Goal: Task Accomplishment & Management: Manage account settings

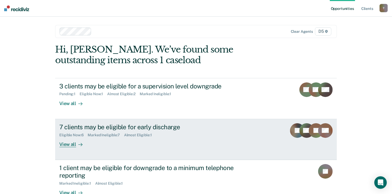
click at [150, 124] on div "7 clients may be eligible for early discharge" at bounding box center [150, 127] width 183 height 8
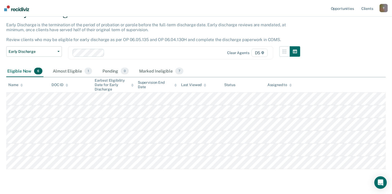
scroll to position [40, 0]
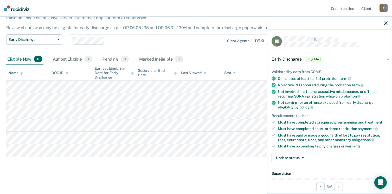
click at [287, 120] on div "Must have completed all required programming and treatment" at bounding box center [333, 122] width 110 height 4
click at [281, 106] on div "Not serving for an offense excluded from early discharge eligibility by policy" at bounding box center [333, 105] width 110 height 9
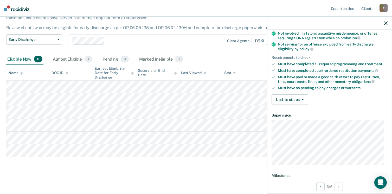
scroll to position [49, 0]
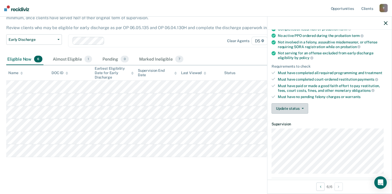
click at [302, 107] on button "Update status" at bounding box center [290, 108] width 37 height 10
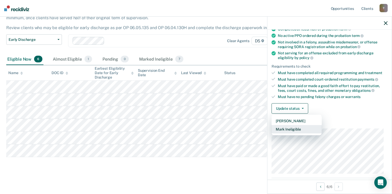
click at [290, 125] on button "Mark Ineligible" at bounding box center [297, 129] width 50 height 8
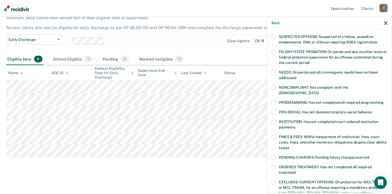
click at [273, 37] on span at bounding box center [274, 37] width 4 height 4
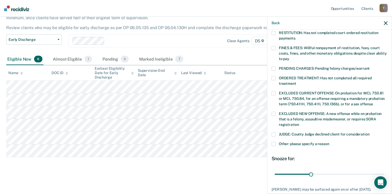
scroll to position [168, 0]
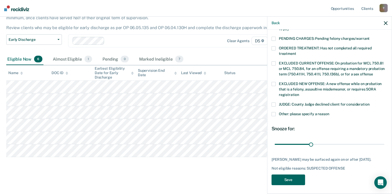
click at [294, 175] on button "Save" at bounding box center [289, 180] width 34 height 11
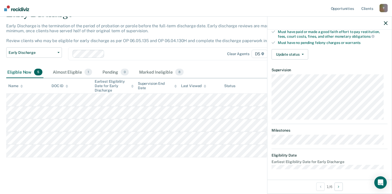
scroll to position [102, 0]
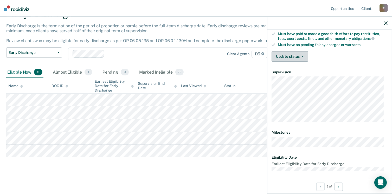
click at [300, 57] on button "Update status" at bounding box center [290, 56] width 37 height 10
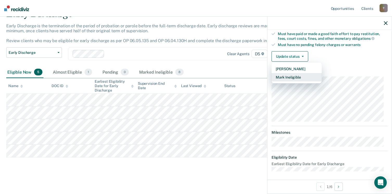
click at [298, 74] on button "Mark Ineligible" at bounding box center [297, 77] width 50 height 8
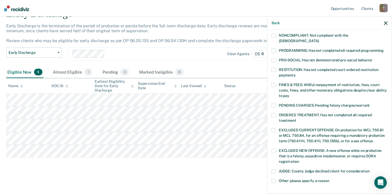
click at [273, 83] on span at bounding box center [274, 85] width 4 height 4
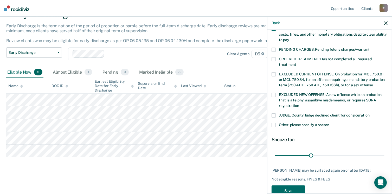
scroll to position [168, 0]
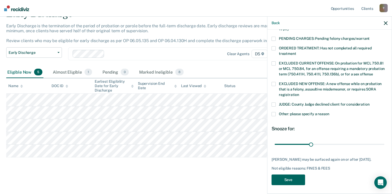
click at [289, 175] on button "Save" at bounding box center [289, 180] width 34 height 11
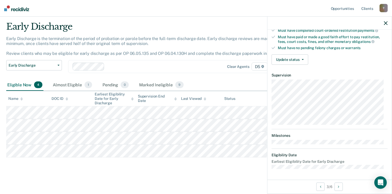
scroll to position [96, 0]
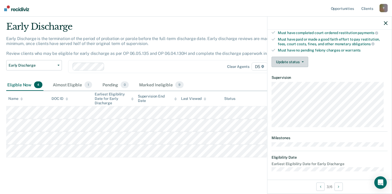
click at [285, 62] on button "Update status" at bounding box center [290, 62] width 37 height 10
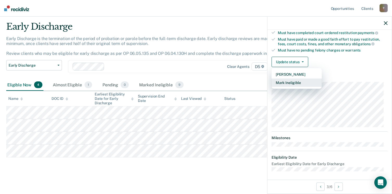
click at [287, 79] on button "Mark Ineligible" at bounding box center [297, 83] width 50 height 8
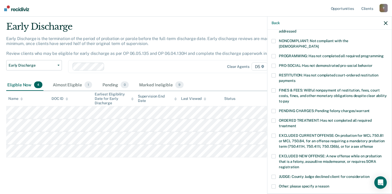
click at [274, 89] on label "FINES & FEES: Willful nonpayment of restitution, fees, court costs, fines, and …" at bounding box center [330, 97] width 116 height 16
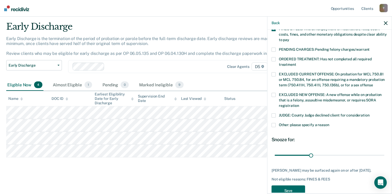
scroll to position [164, 0]
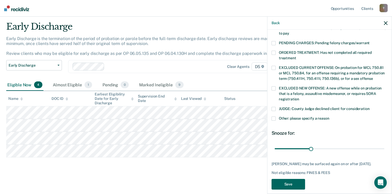
click at [289, 179] on button "Save" at bounding box center [289, 184] width 34 height 11
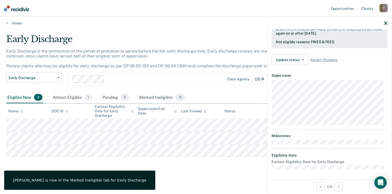
scroll to position [135, 0]
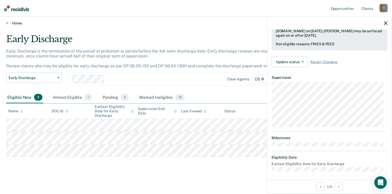
click at [16, 21] on link "Home" at bounding box center [196, 23] width 380 height 5
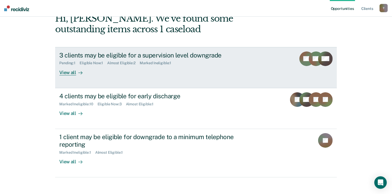
scroll to position [35, 0]
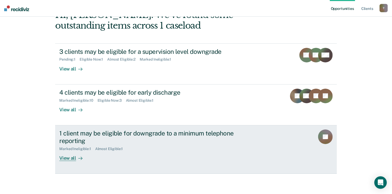
click at [83, 131] on div "1 client may be eligible for downgrade to a minimum telephone reporting" at bounding box center [150, 137] width 183 height 15
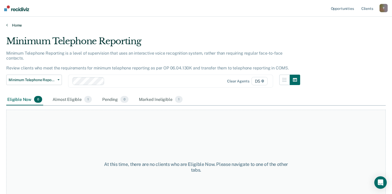
click at [9, 26] on link "Home" at bounding box center [196, 25] width 380 height 5
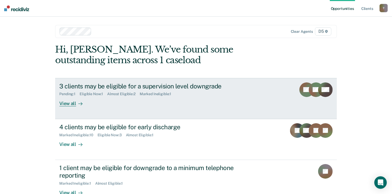
click at [69, 85] on div "3 clients may be eligible for a supervision level downgrade" at bounding box center [150, 87] width 183 height 8
